Goal: Transaction & Acquisition: Obtain resource

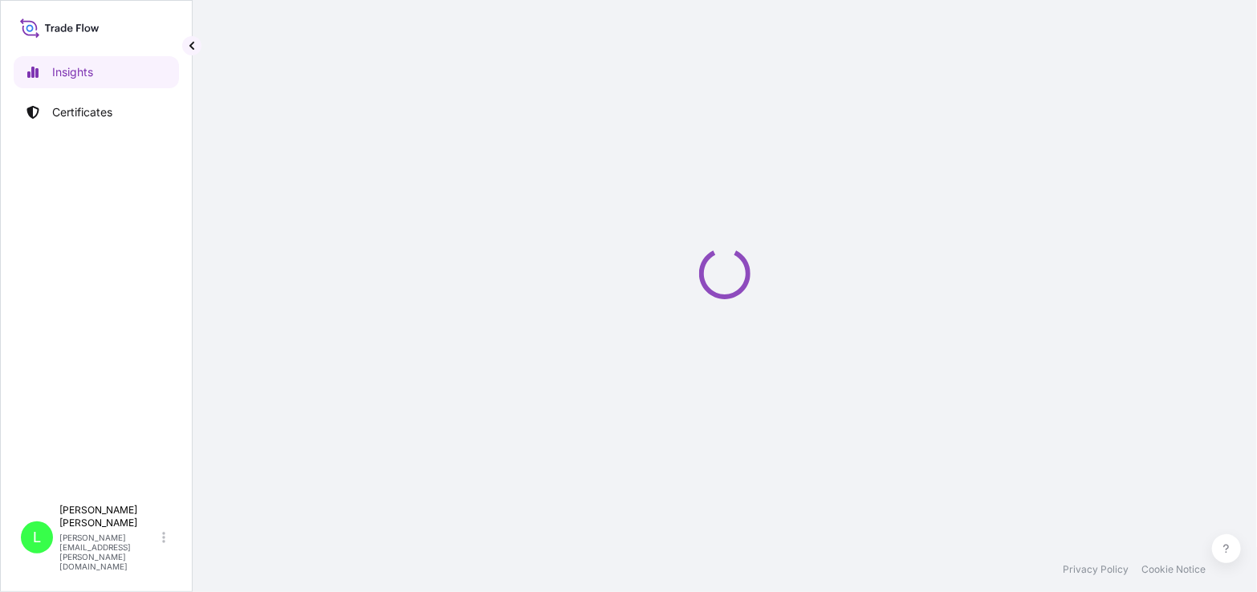
select select "2025"
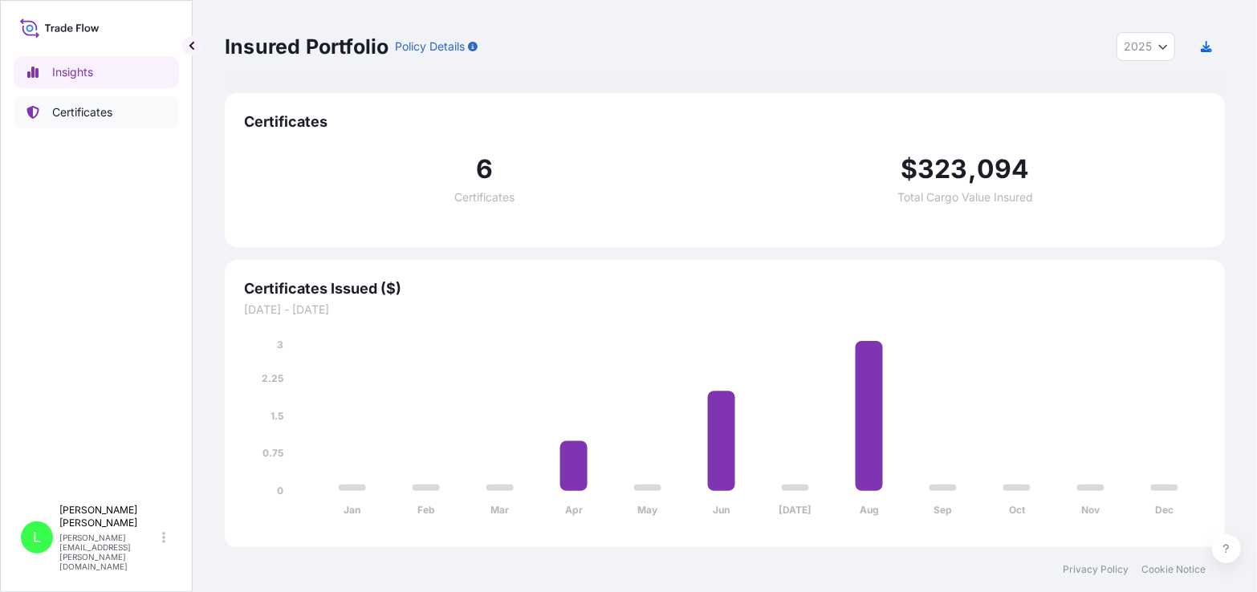
click at [71, 109] on p "Certificates" at bounding box center [82, 112] width 60 height 16
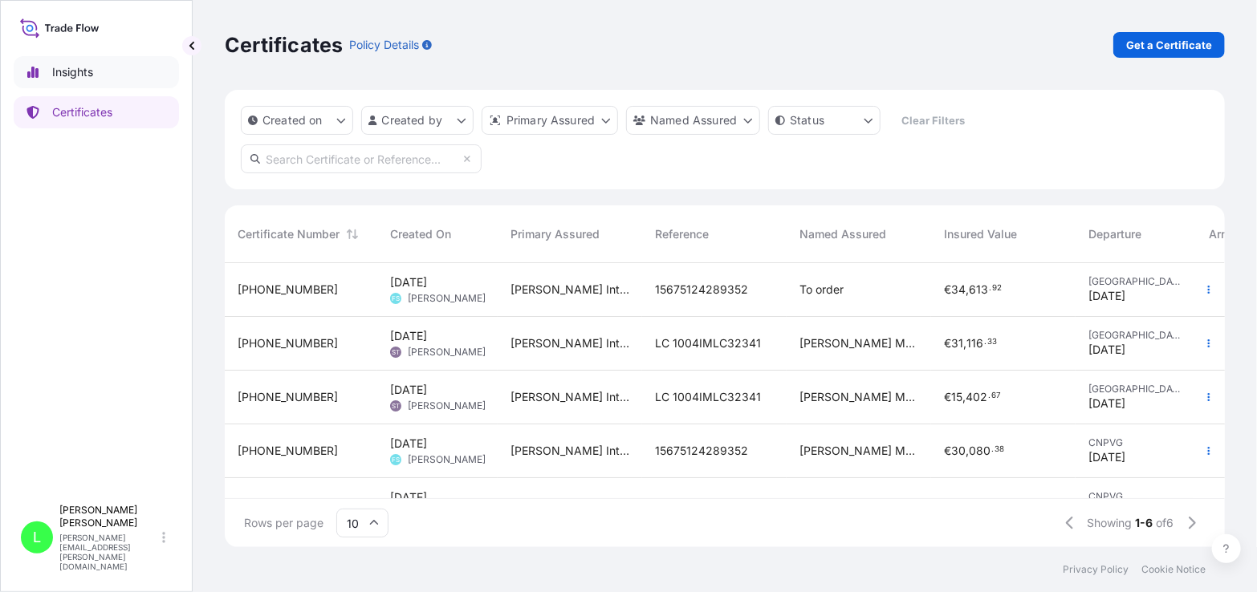
click at [63, 69] on p "Insights" at bounding box center [72, 72] width 41 height 16
select select "2025"
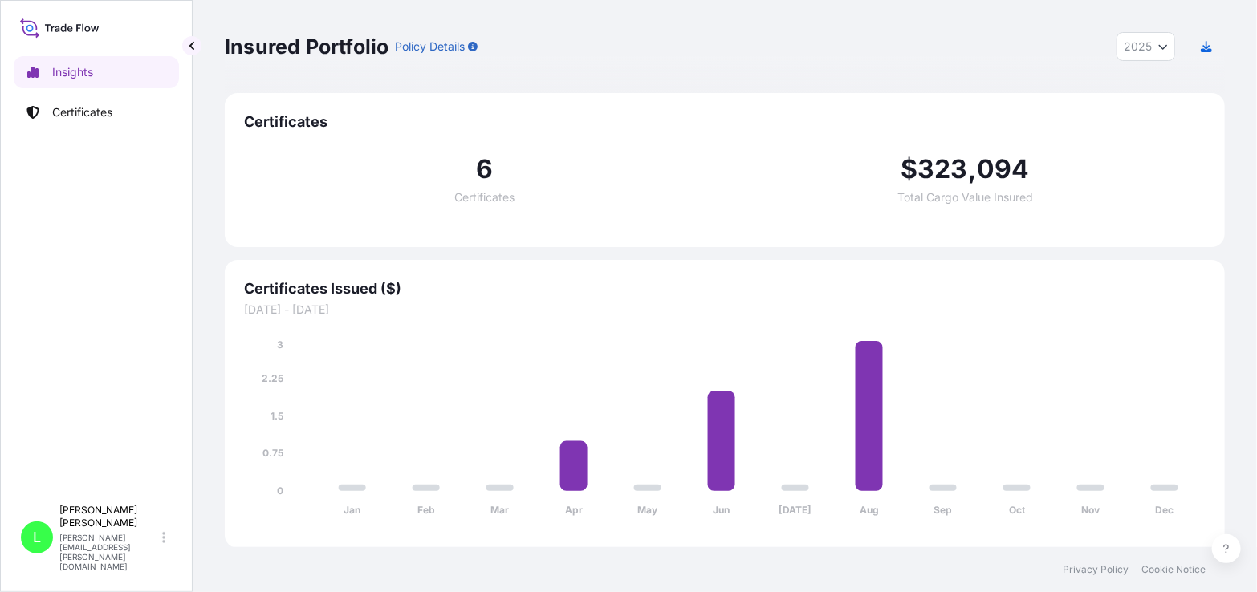
click at [62, 25] on icon at bounding box center [59, 27] width 79 height 23
click at [62, 67] on p "Insights" at bounding box center [72, 72] width 41 height 16
click at [66, 108] on p "Certificates" at bounding box center [82, 112] width 60 height 16
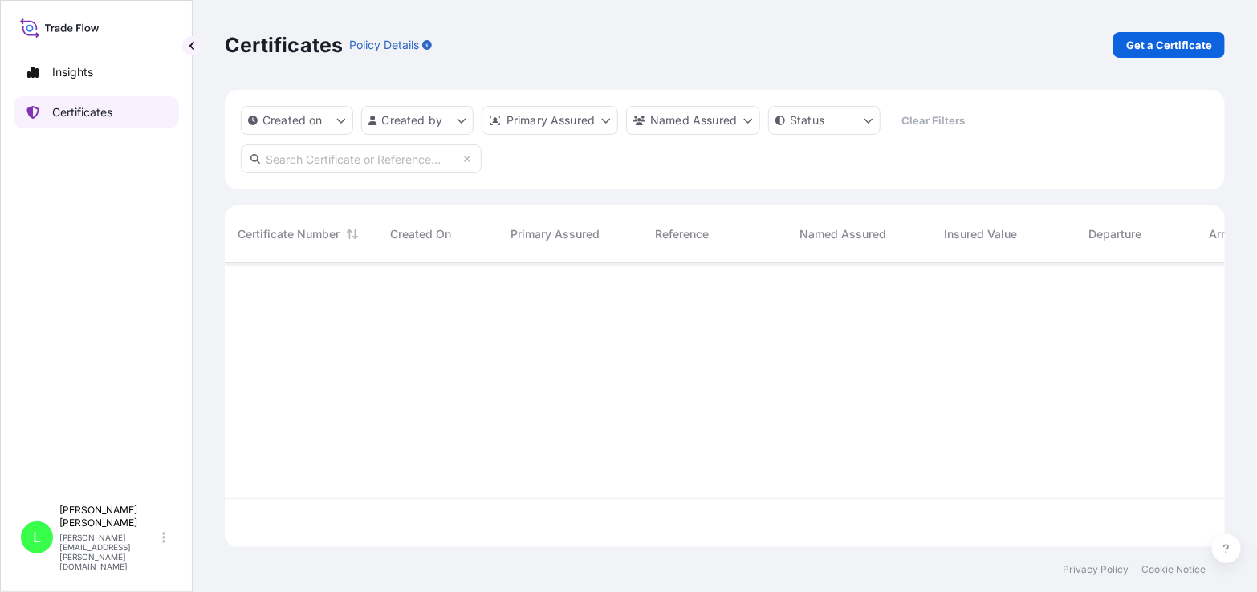
scroll to position [282, 988]
click at [68, 62] on link "Insights" at bounding box center [96, 72] width 165 height 32
select select "2025"
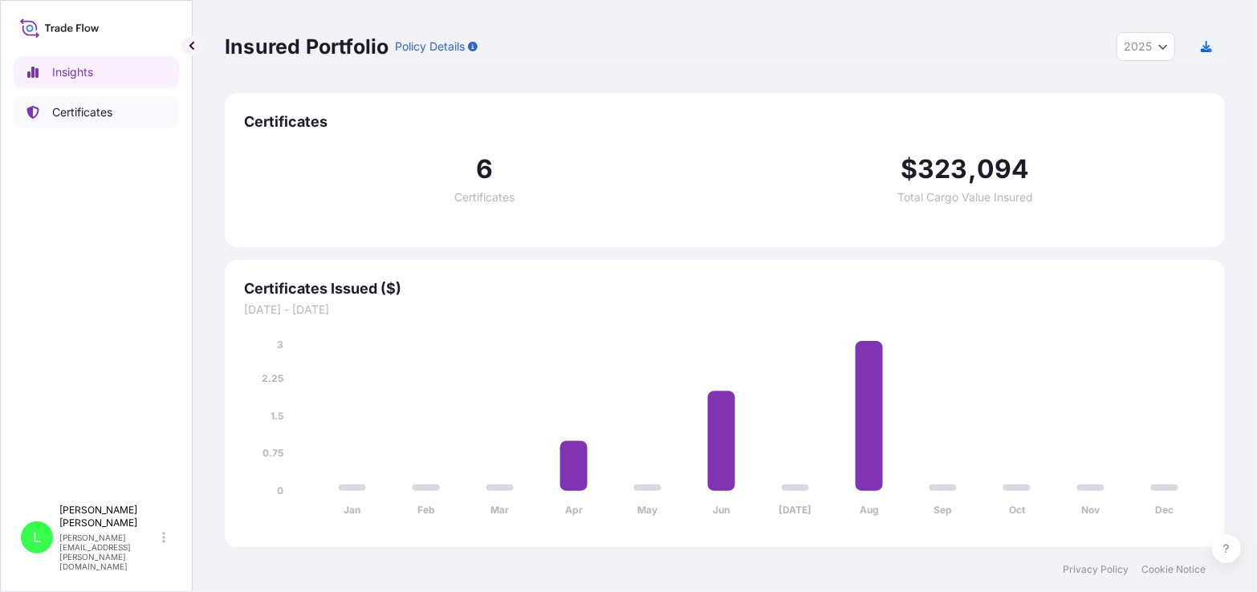
click at [75, 106] on p "Certificates" at bounding box center [82, 112] width 60 height 16
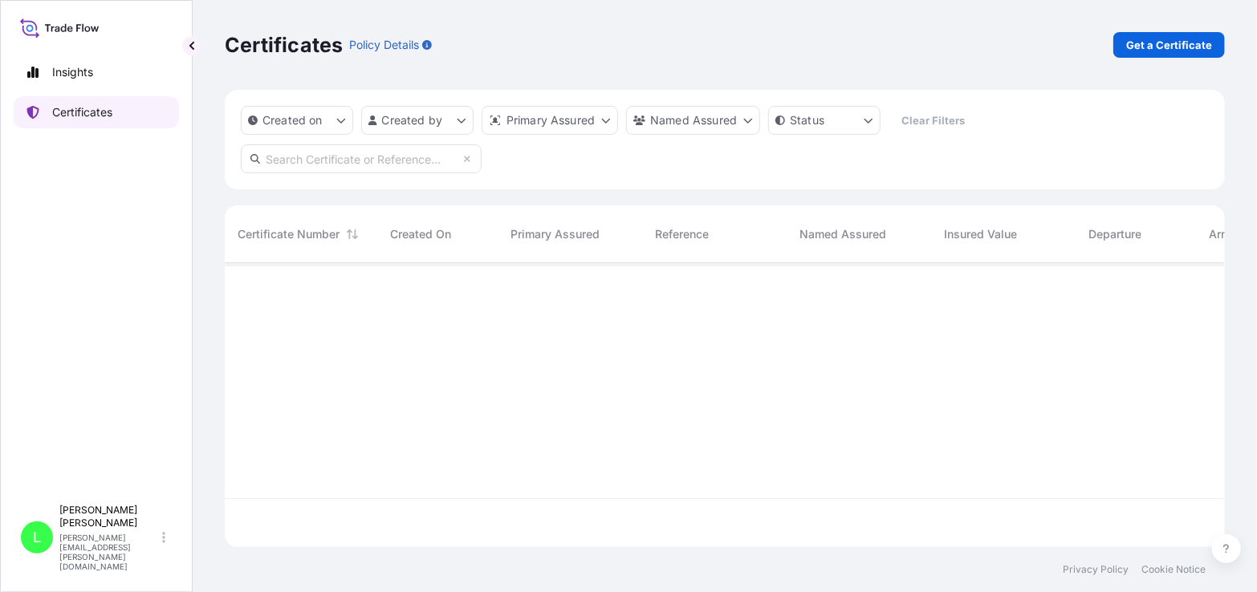
scroll to position [282, 988]
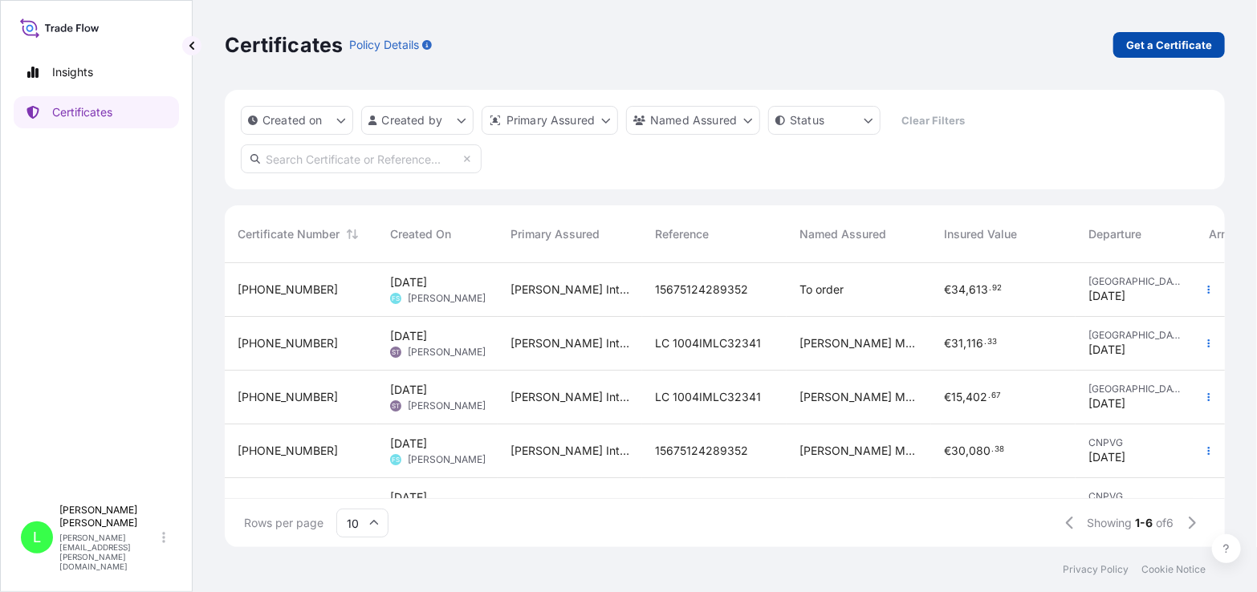
click at [1157, 41] on p "Get a Certificate" at bounding box center [1169, 45] width 86 height 16
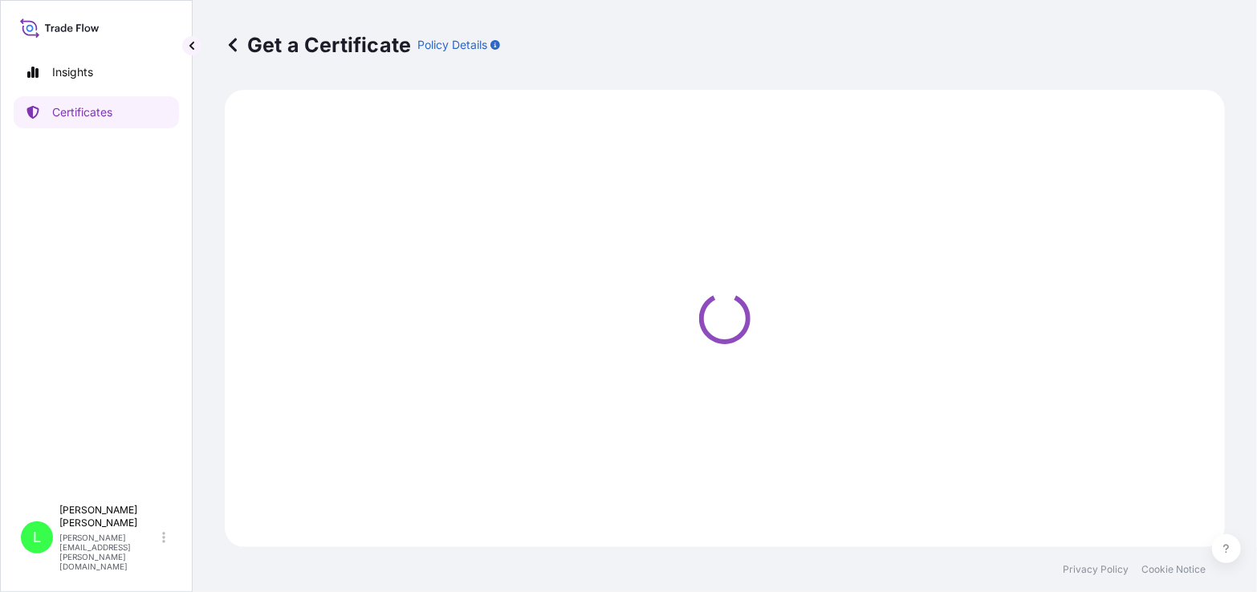
select select "Barge"
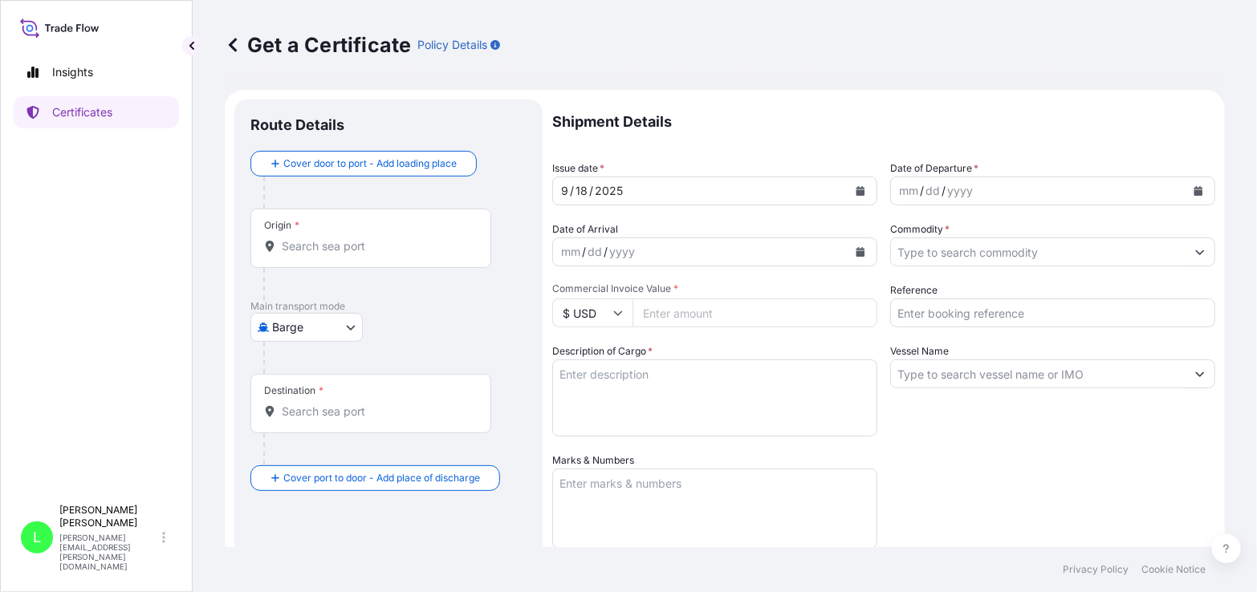
click at [463, 45] on p "Policy Details" at bounding box center [452, 45] width 70 height 16
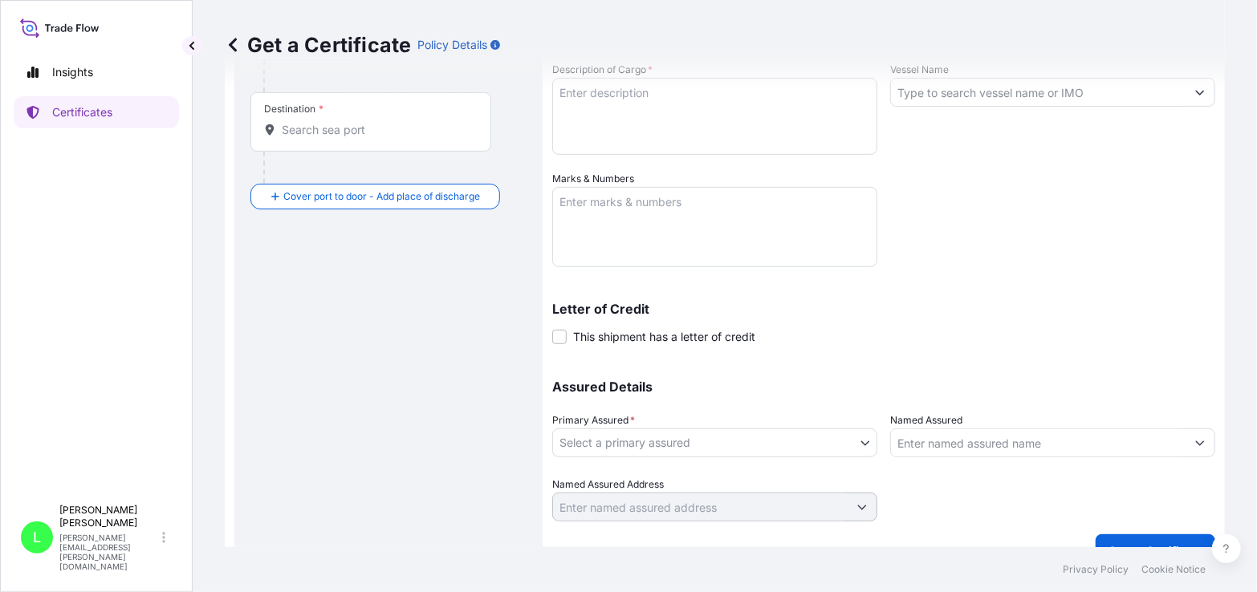
scroll to position [310, 0]
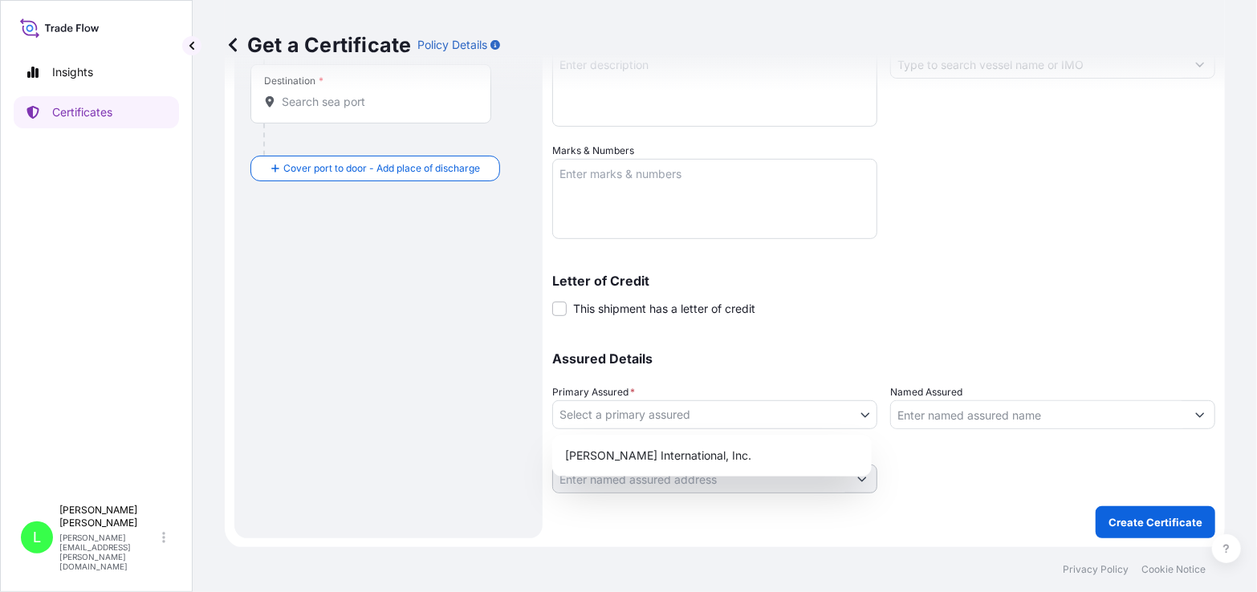
click at [860, 416] on body "Insights Certificates L Luis Rondon luis_rondon@baxter.com Get a Certificate Po…" at bounding box center [628, 296] width 1257 height 592
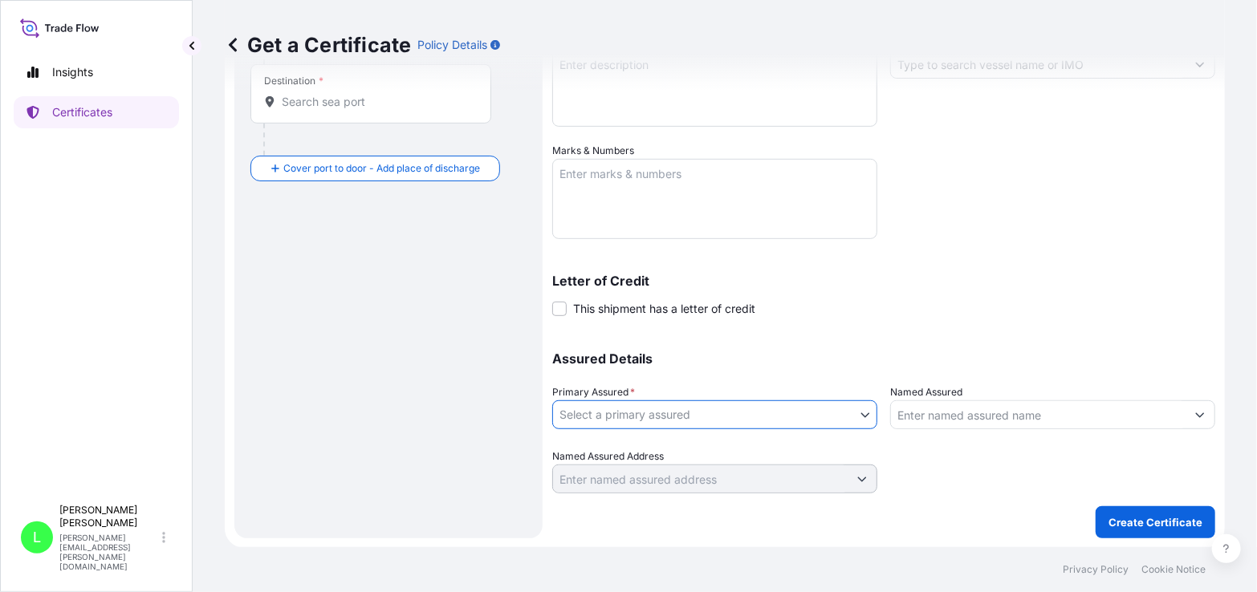
click at [855, 412] on body "Insights Certificates L Luis Rondon luis_rondon@baxter.com Get a Certificate Po…" at bounding box center [628, 296] width 1257 height 592
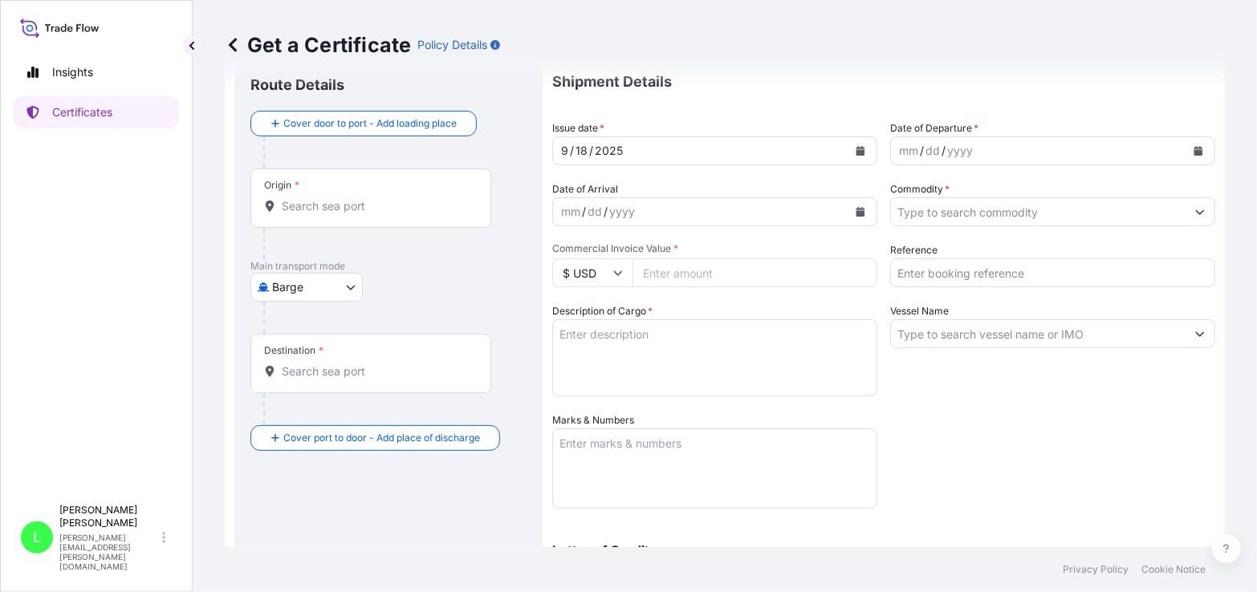
scroll to position [0, 0]
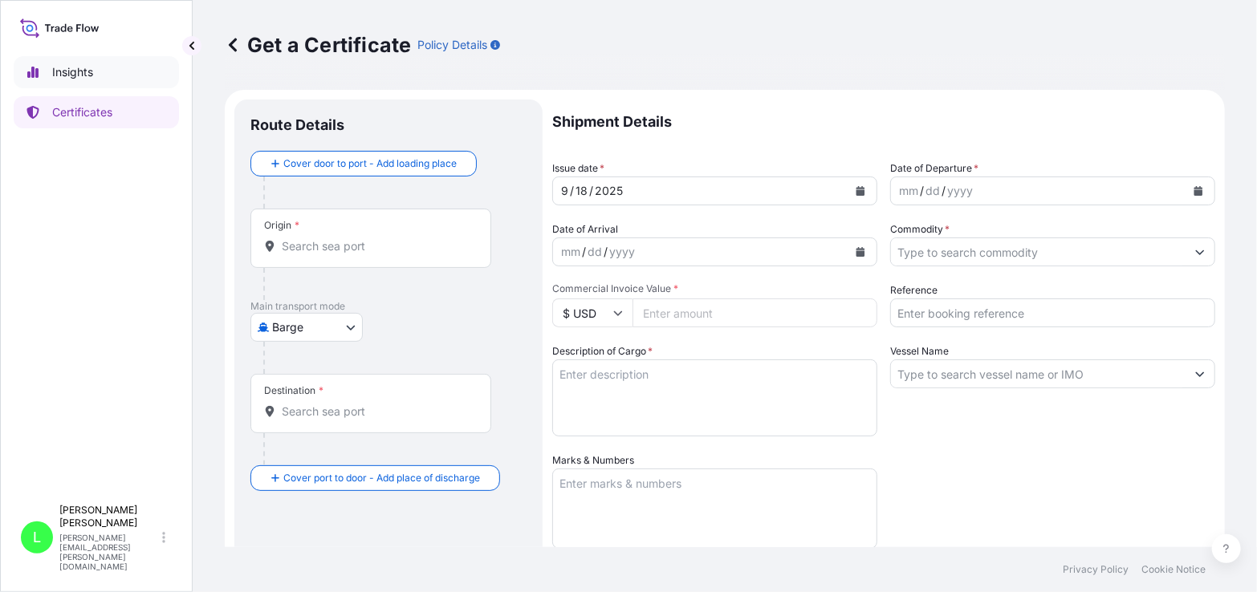
click at [91, 67] on p "Insights" at bounding box center [72, 72] width 41 height 16
select select "2025"
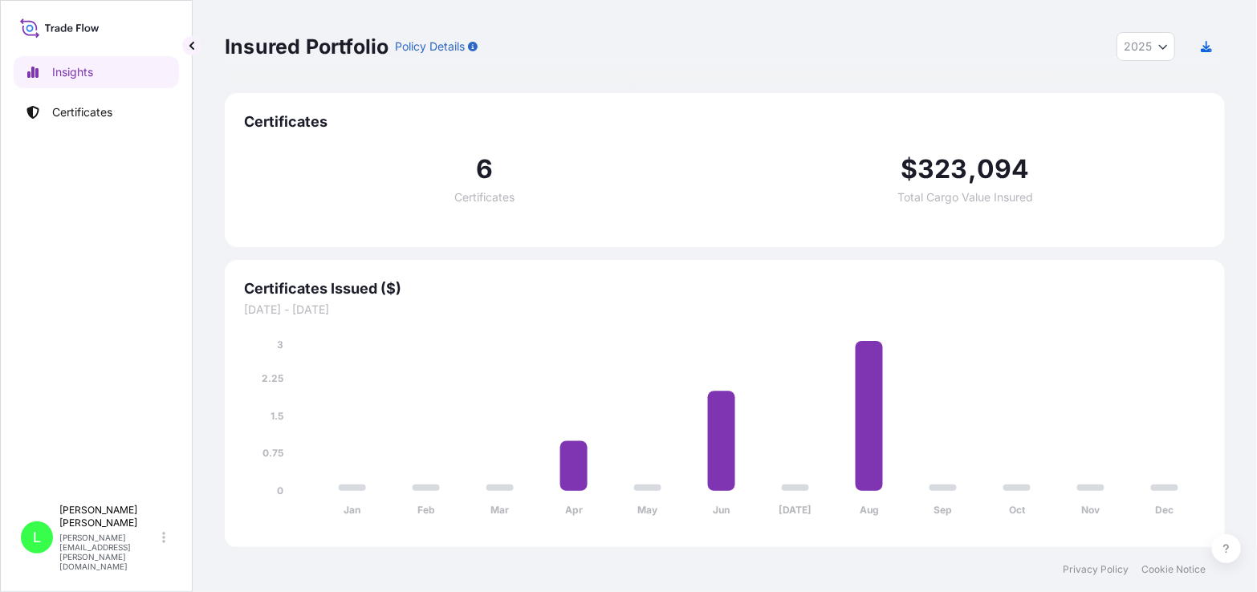
click at [65, 26] on icon at bounding box center [64, 28] width 6 height 8
select select "Barge"
